Goal: Information Seeking & Learning: Learn about a topic

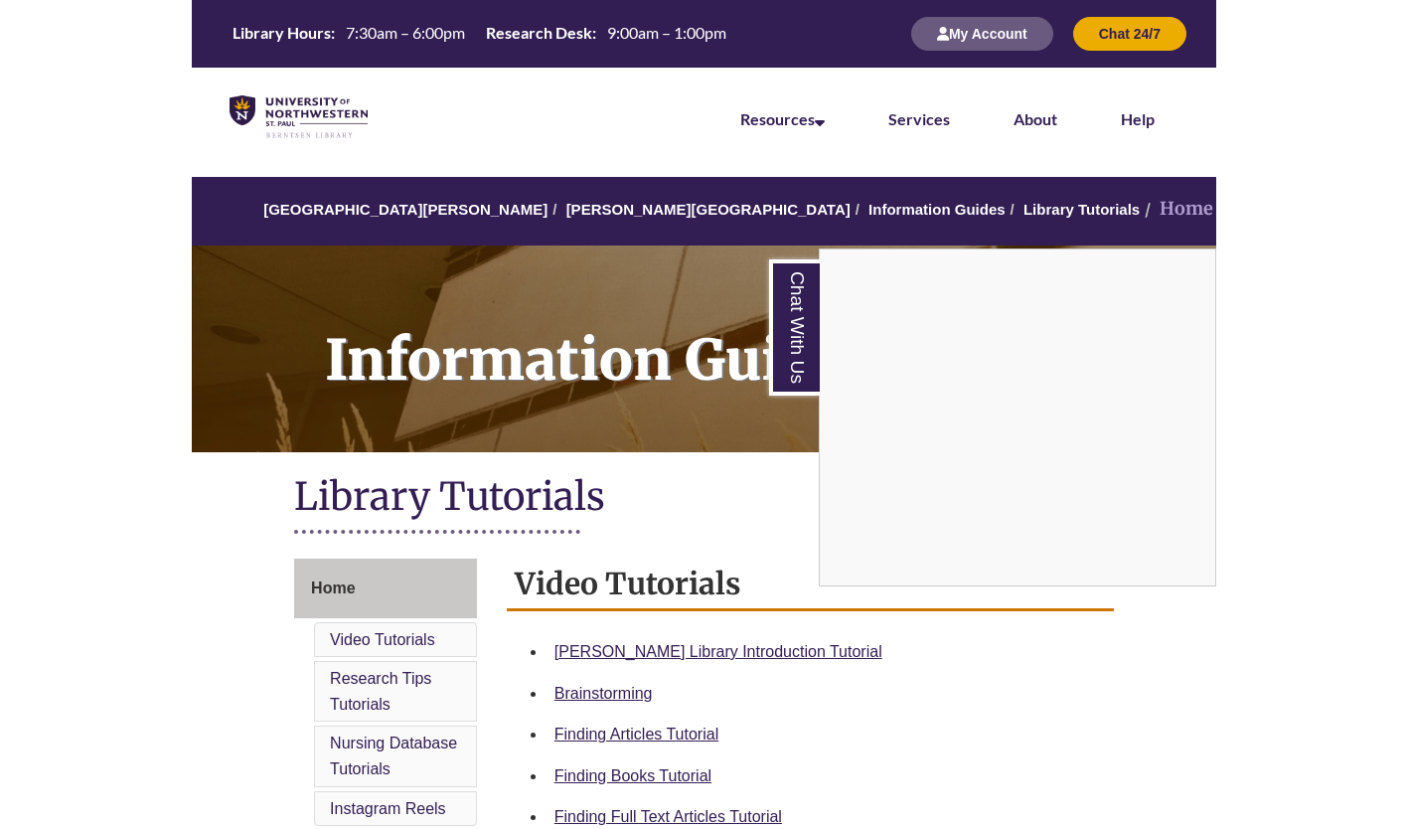
scroll to position [347, 0]
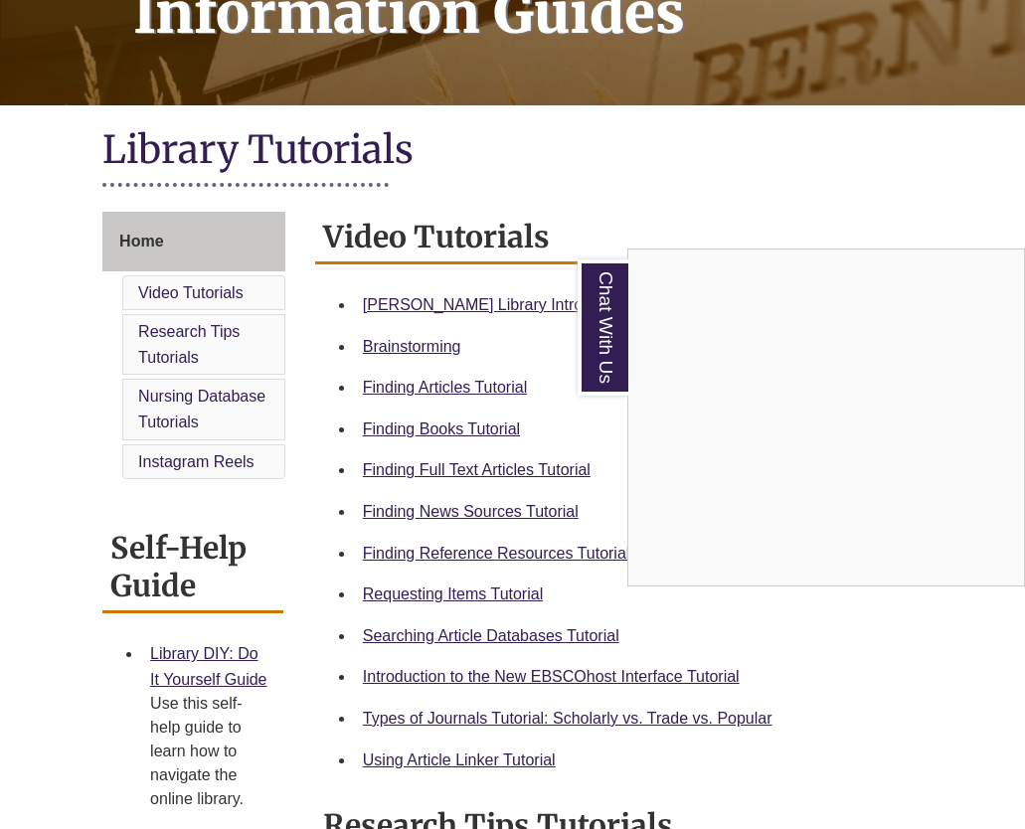
click at [488, 478] on div "Chat With Us" at bounding box center [512, 414] width 1025 height 829
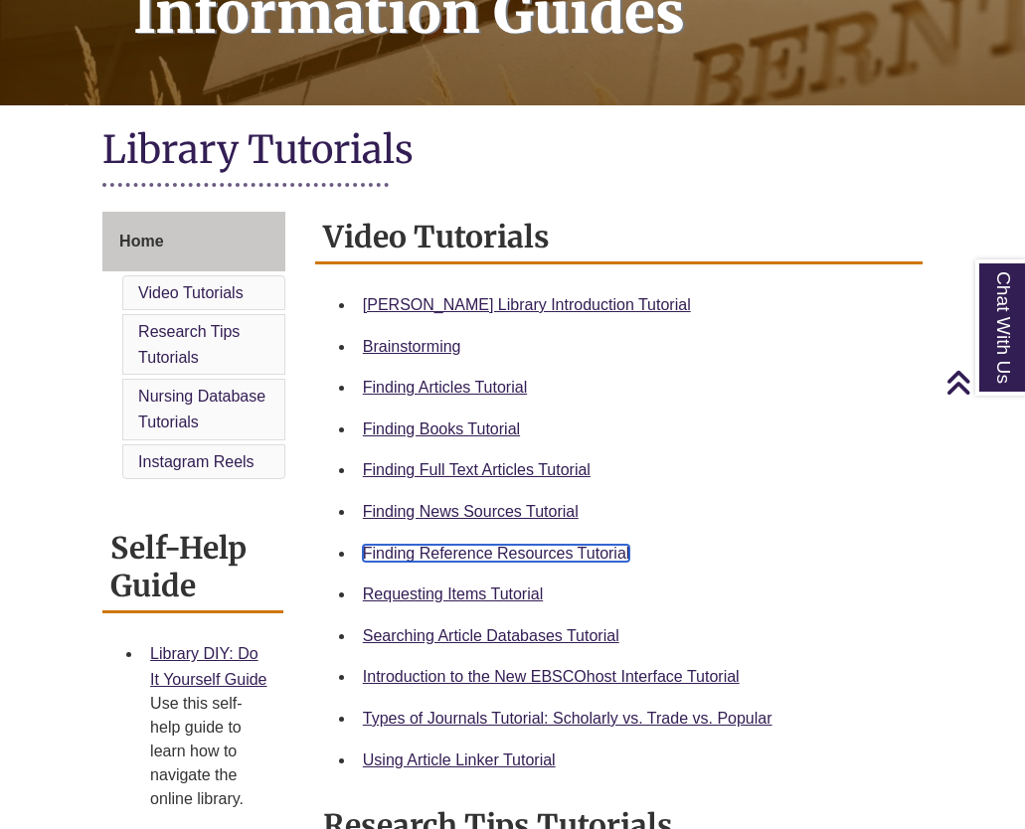
click at [379, 547] on link "Finding Reference Resources Tutorial" at bounding box center [496, 553] width 267 height 17
click at [502, 554] on link "Finding Reference Resources Tutorial" at bounding box center [496, 553] width 267 height 17
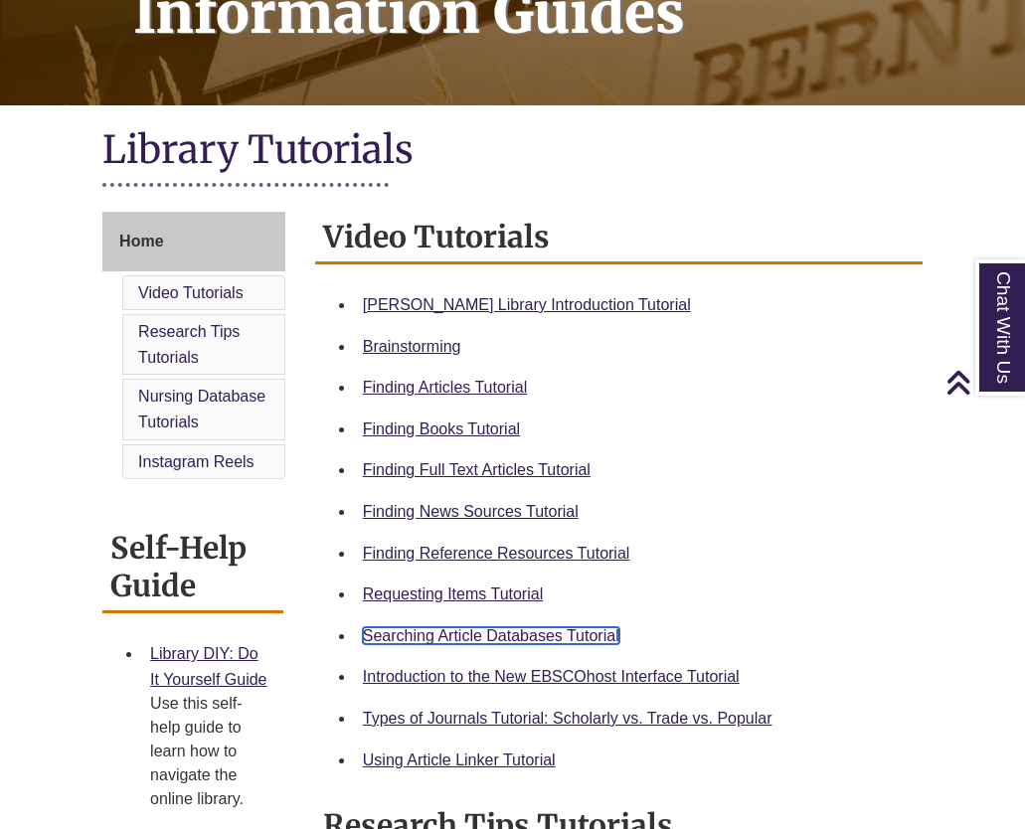
click at [577, 638] on link "Searching Article Databases Tutorial" at bounding box center [491, 635] width 256 height 17
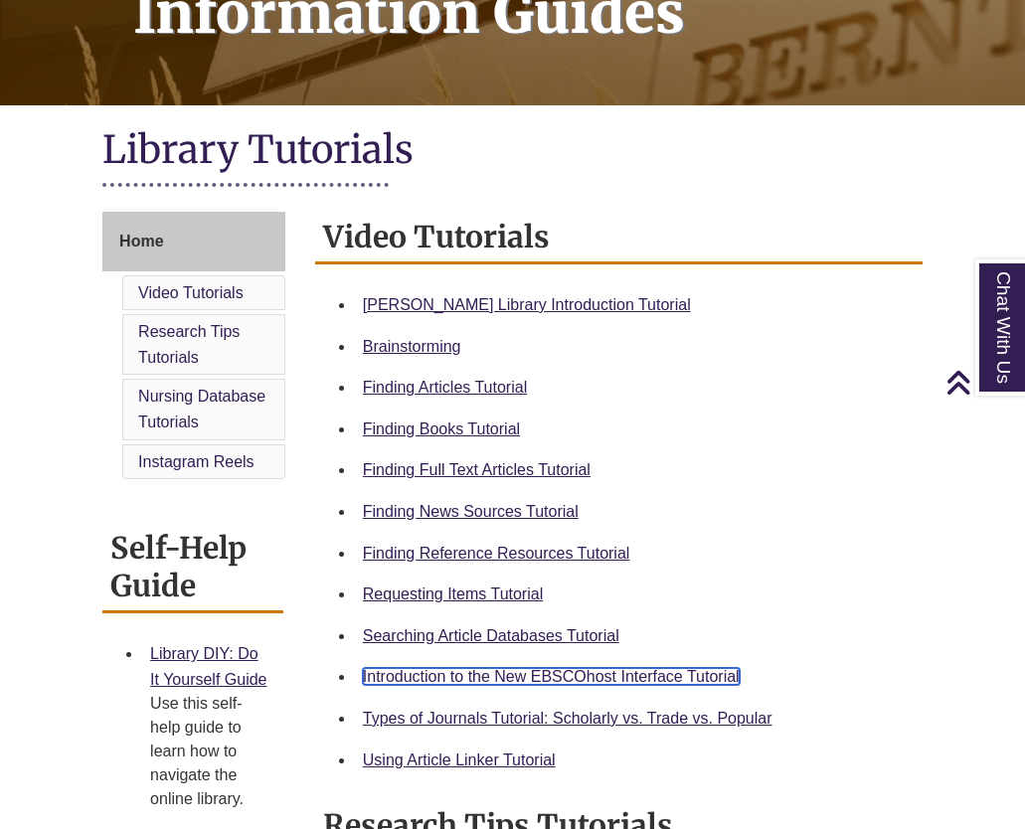
click at [522, 669] on link "Introduction to the New EBSCOhost Interface Tutorial" at bounding box center [551, 676] width 377 height 17
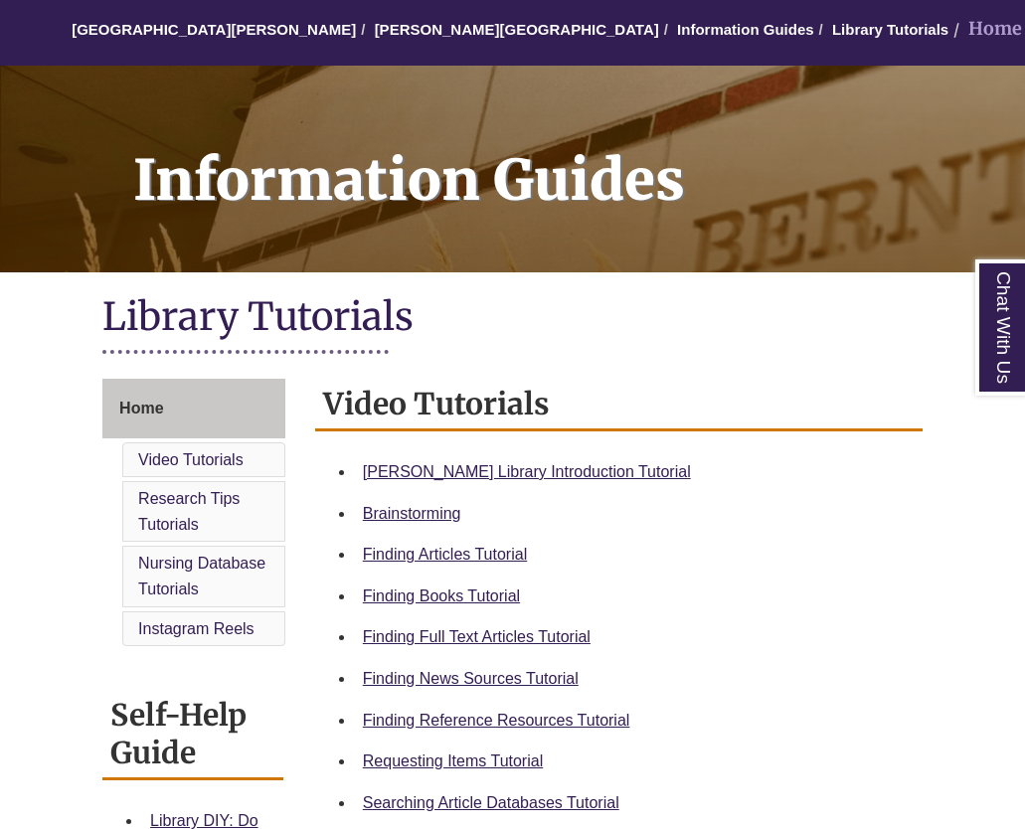
scroll to position [180, 0]
click at [588, 462] on div "[PERSON_NAME] Library Introduction Tutorial" at bounding box center [635, 472] width 544 height 26
click at [584, 471] on link "[PERSON_NAME] Library Introduction Tutorial" at bounding box center [527, 471] width 328 height 17
click at [481, 554] on link "Finding Articles Tutorial" at bounding box center [445, 554] width 164 height 17
click at [479, 594] on link "Finding Books Tutorial" at bounding box center [441, 595] width 157 height 17
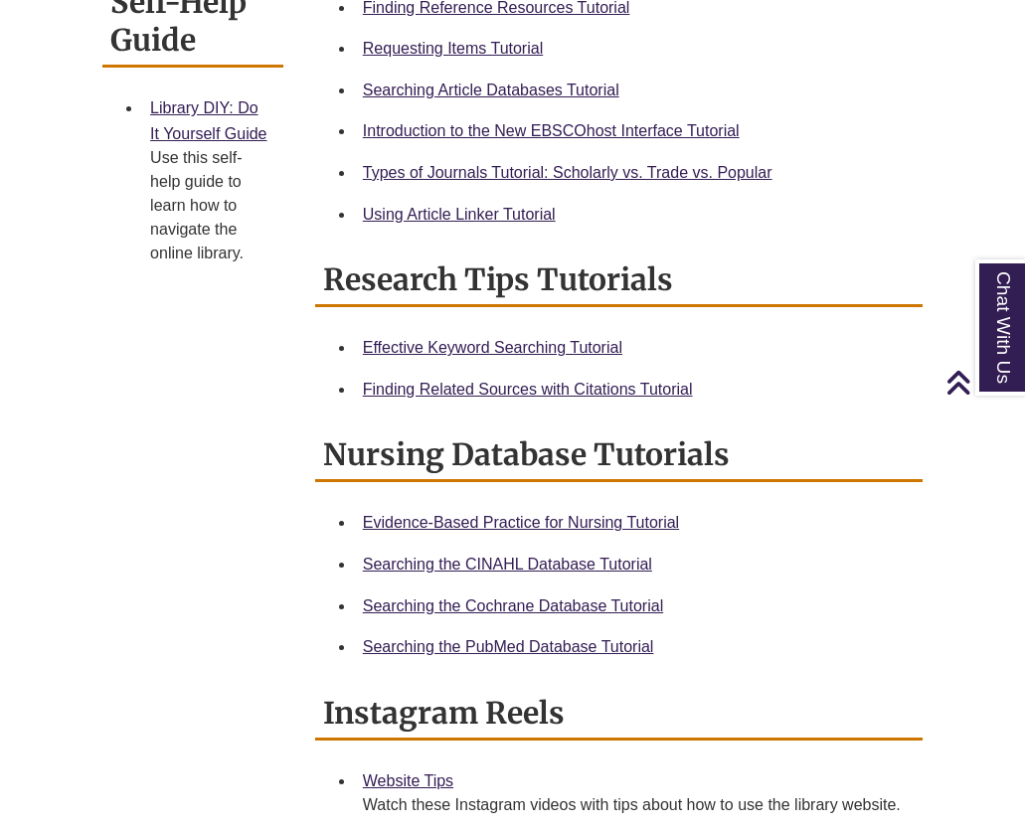
scroll to position [893, 0]
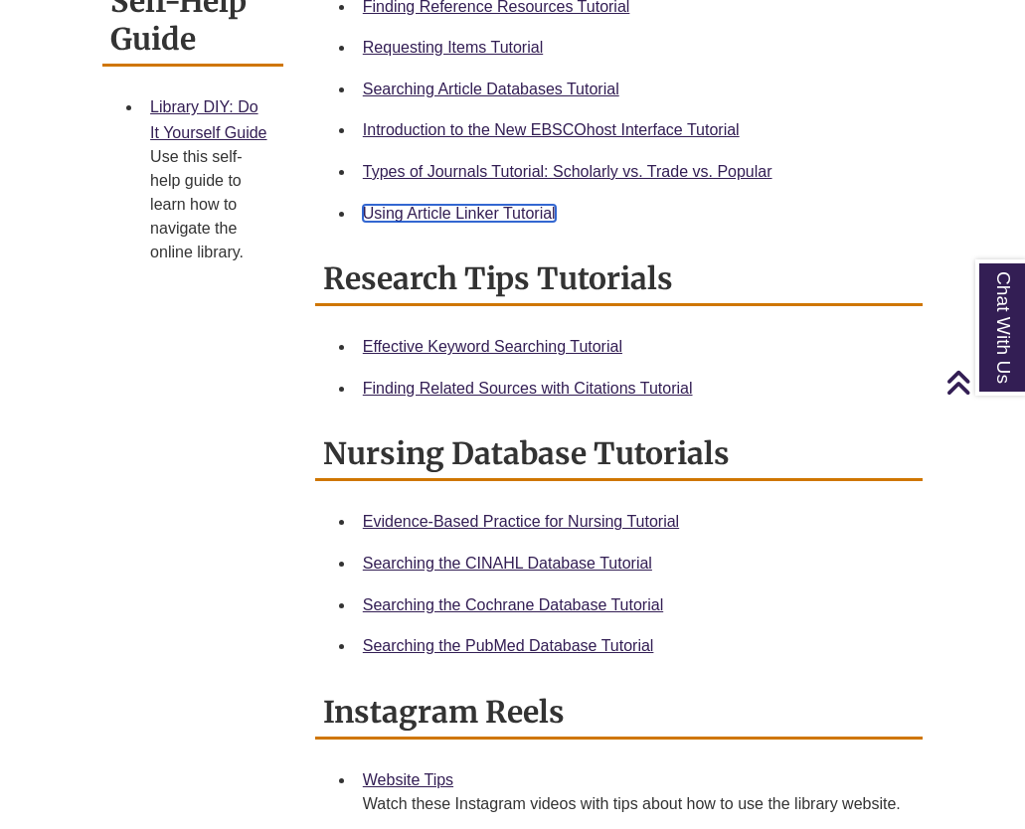
click at [443, 219] on link "Using Article Linker Tutorial" at bounding box center [459, 213] width 193 height 17
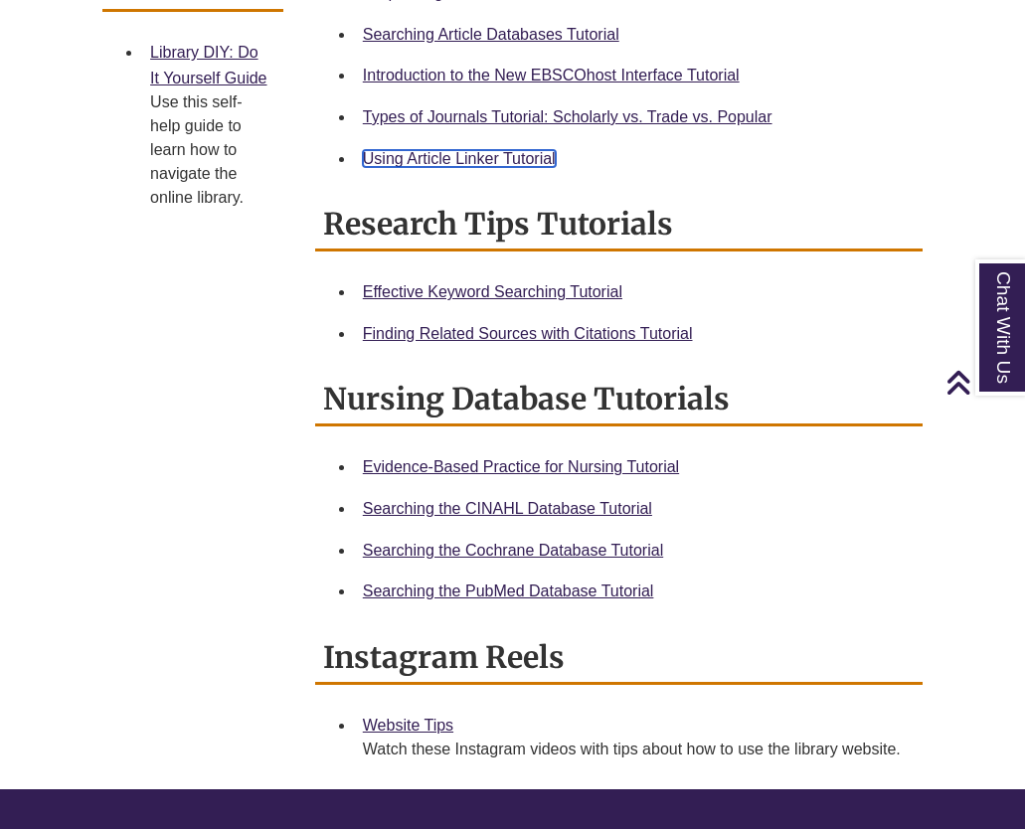
scroll to position [947, 0]
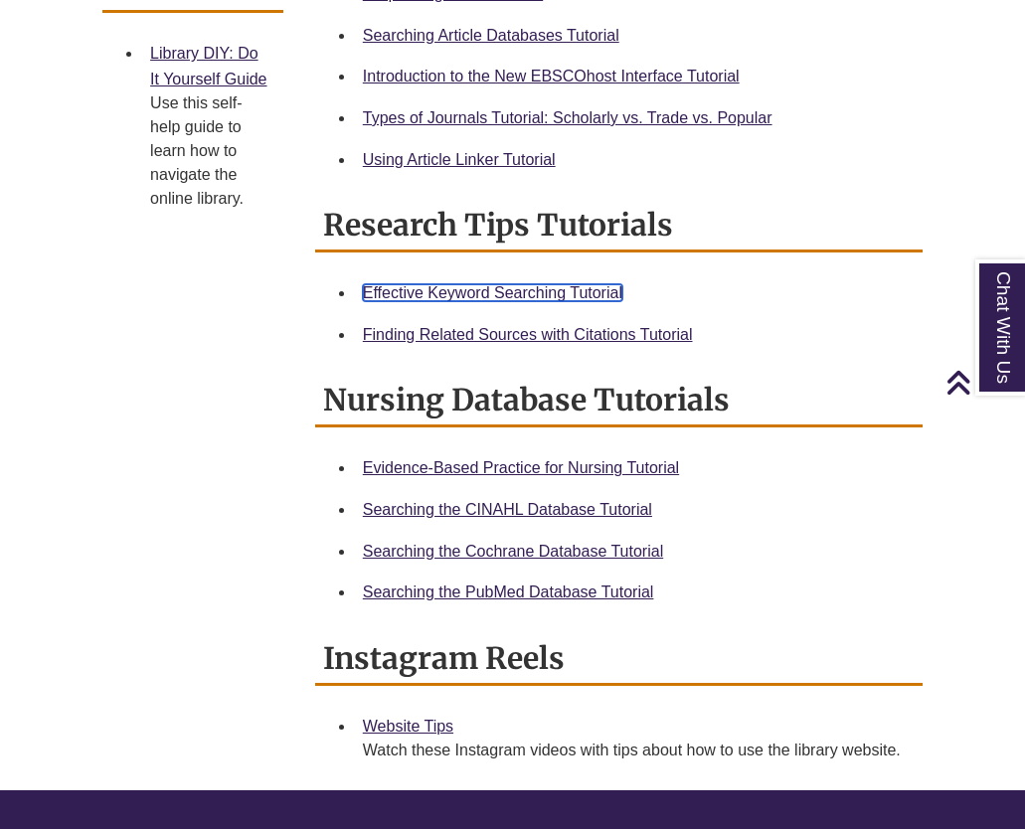
click at [484, 286] on link "Effective Keyword Searching Tutorial" at bounding box center [492, 292] width 259 height 17
click at [409, 345] on div "Finding Related Sources with Citations Tutorial" at bounding box center [635, 335] width 544 height 26
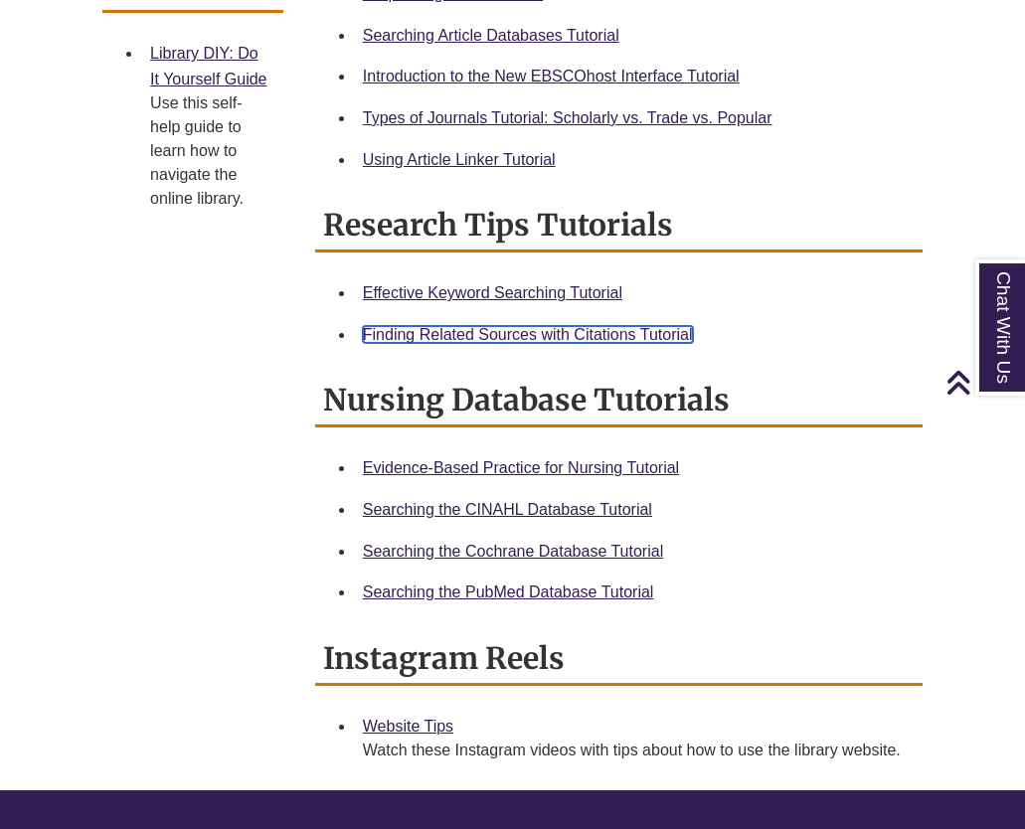
click at [412, 335] on link "Finding Related Sources with Citations Tutorial" at bounding box center [528, 334] width 330 height 17
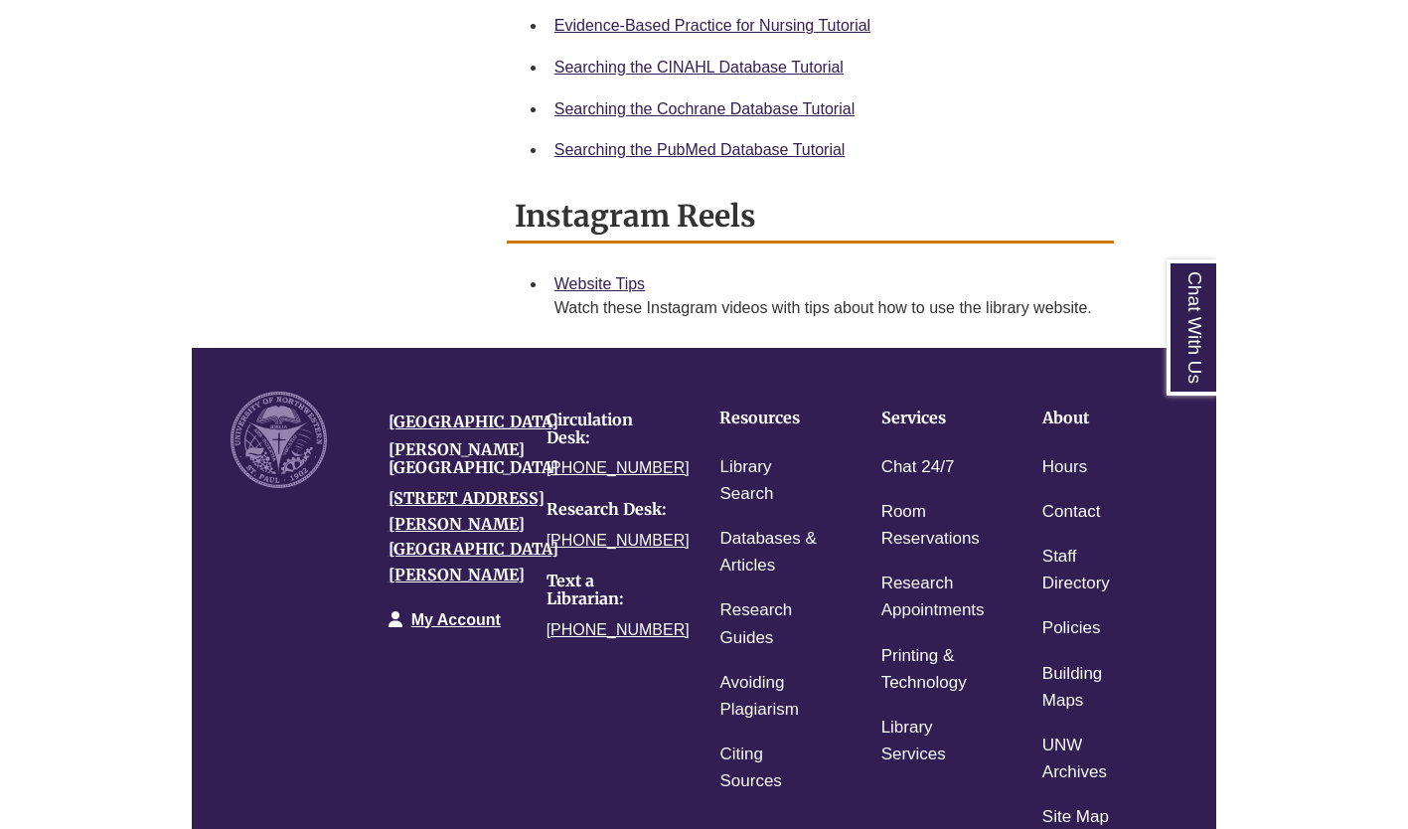
scroll to position [1396, 0]
